Goal: Check status: Check status

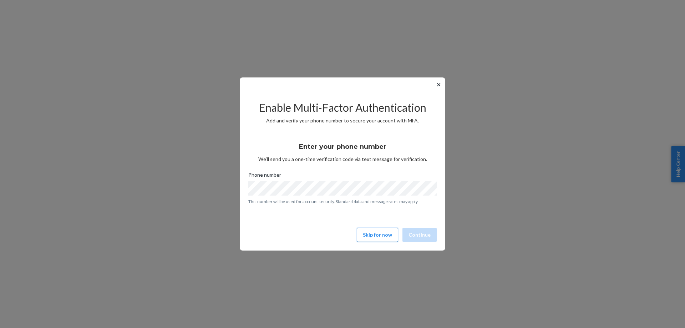
click at [375, 235] on button "Skip for now" at bounding box center [377, 235] width 41 height 14
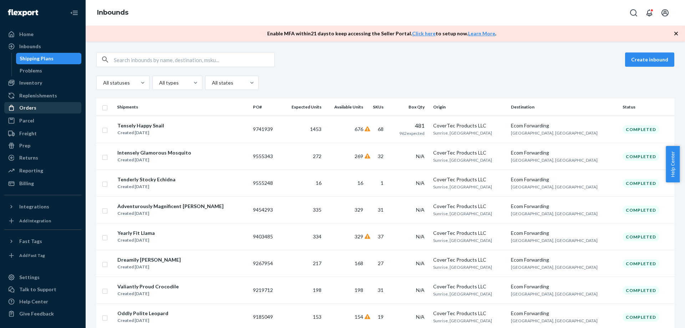
click at [25, 109] on div "Orders" at bounding box center [27, 107] width 17 height 7
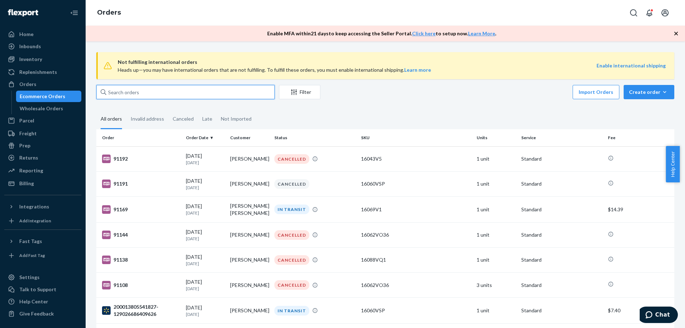
click at [121, 97] on input "text" at bounding box center [185, 92] width 178 height 14
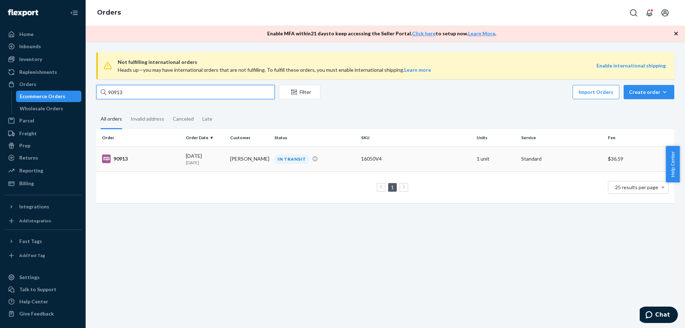
type input "90913"
click at [252, 160] on td "[PERSON_NAME]" at bounding box center [249, 158] width 44 height 25
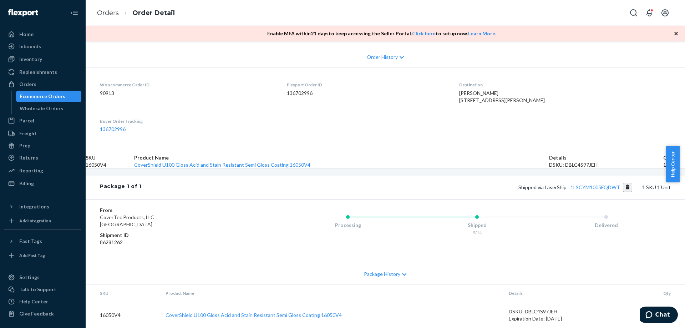
scroll to position [194, 0]
click at [571, 184] on link "1LSCYM1005FQDWT" at bounding box center [596, 187] width 50 height 6
click at [33, 35] on div "Home" at bounding box center [43, 34] width 76 height 10
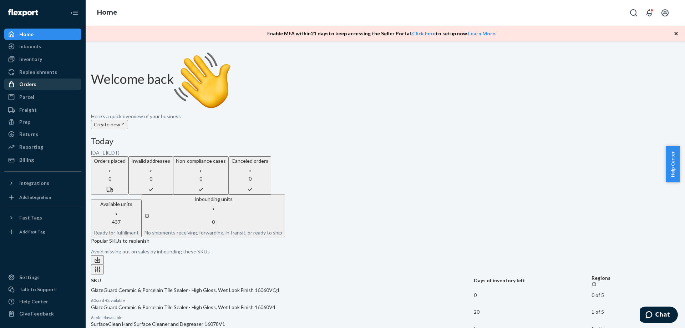
click at [28, 85] on div "Orders" at bounding box center [27, 84] width 17 height 7
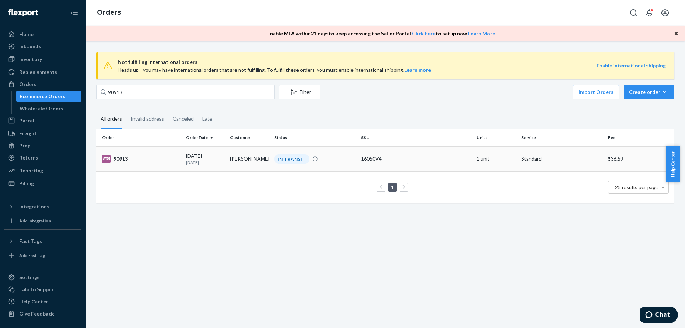
click at [246, 158] on td "[PERSON_NAME]" at bounding box center [249, 158] width 44 height 25
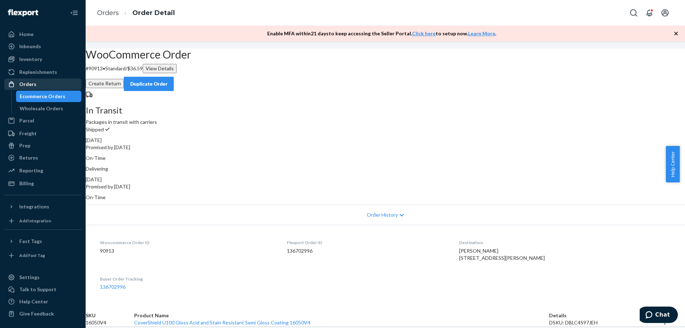
click at [25, 85] on div "Orders" at bounding box center [27, 84] width 17 height 7
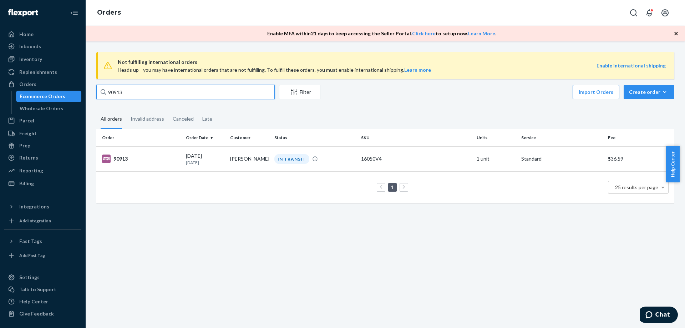
drag, startPoint x: 125, startPoint y: 97, endPoint x: 92, endPoint y: 101, distance: 33.2
click at [92, 101] on div "Not fulfilling international orders Heads up—you may have international orders …" at bounding box center [385, 131] width 589 height 158
